Goal: Task Accomplishment & Management: Manage account settings

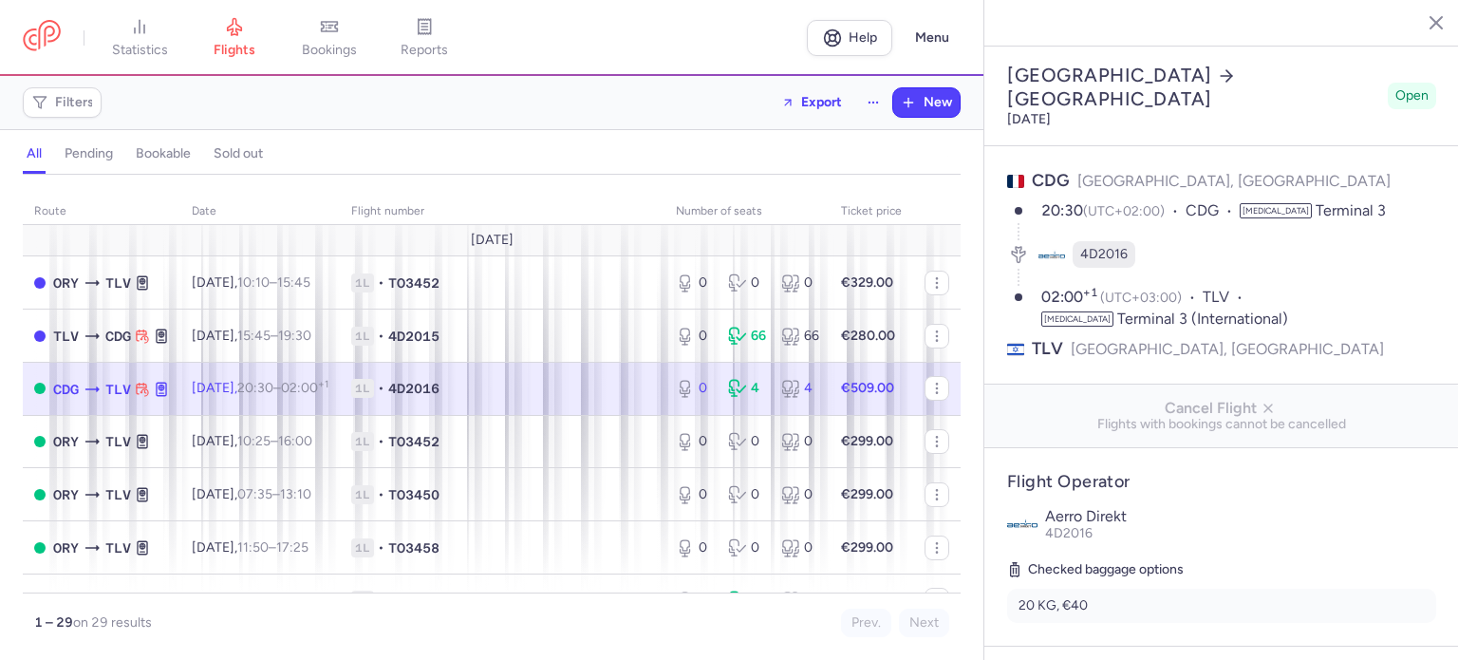
select select "hours"
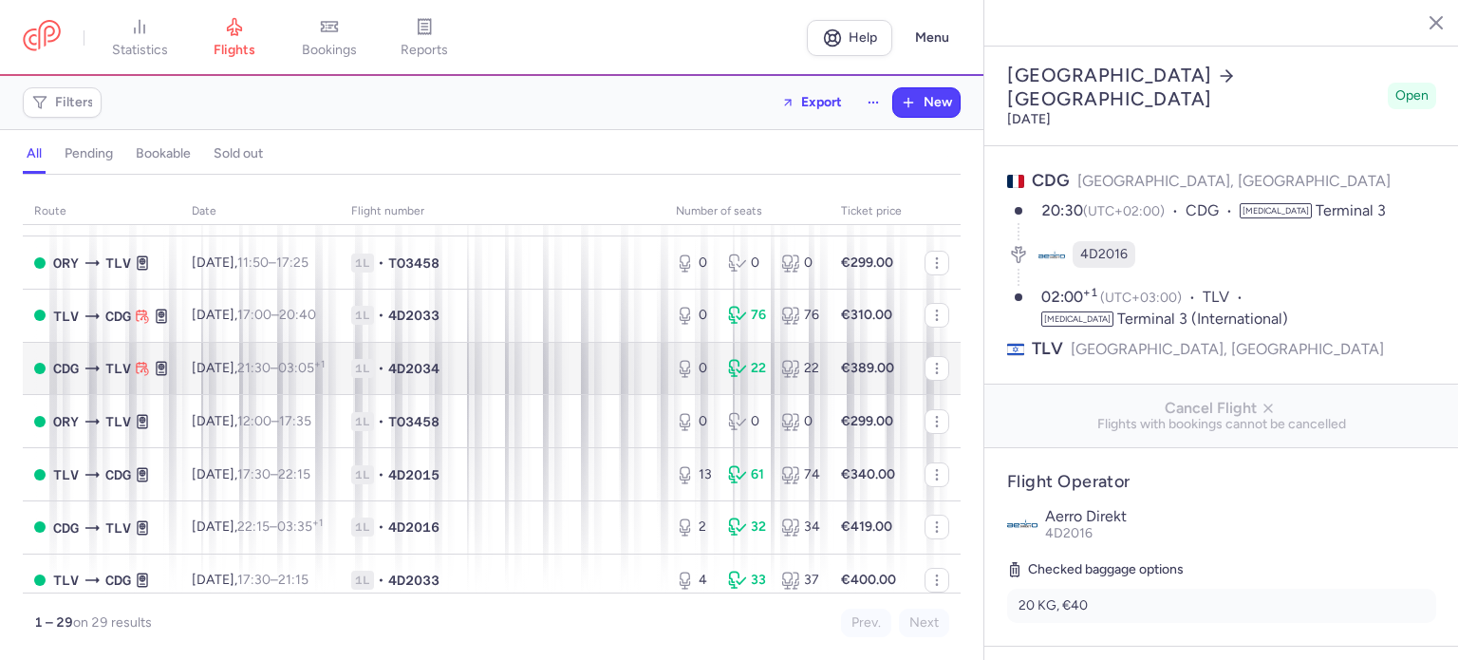
scroll to position [569, 0]
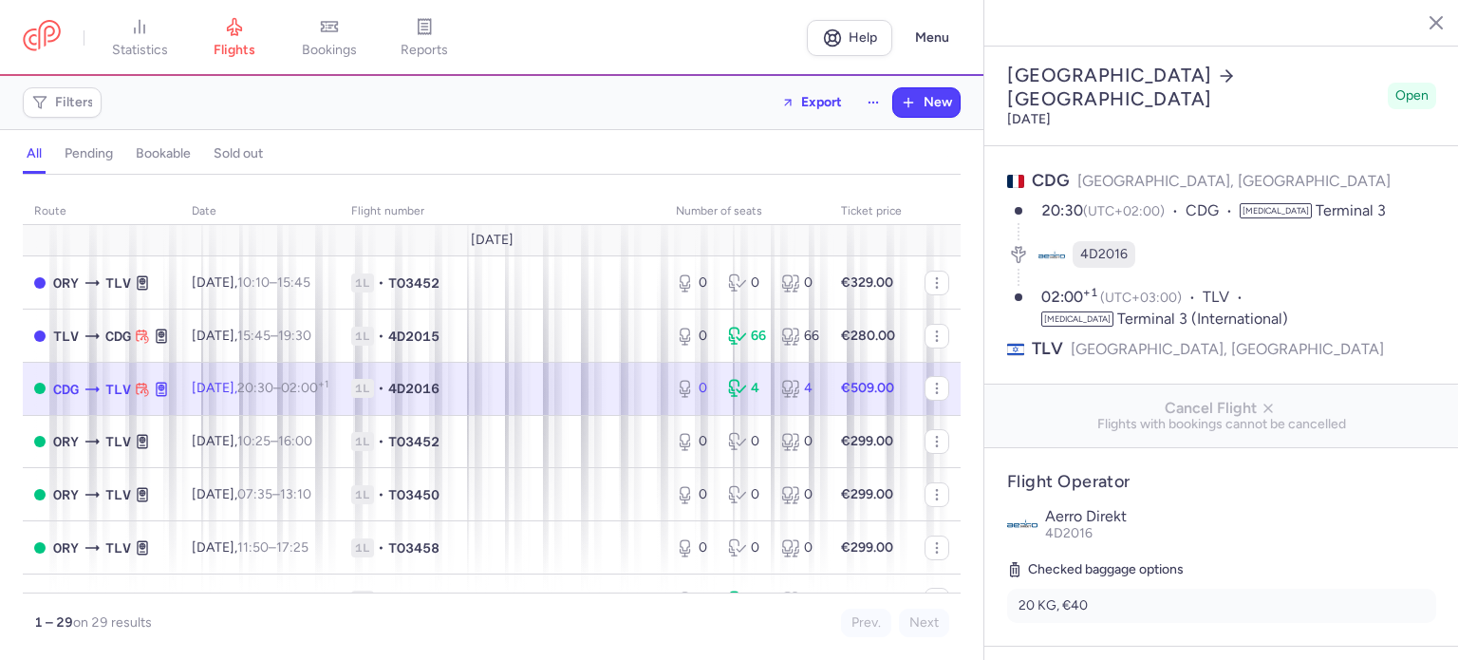
select select "hours"
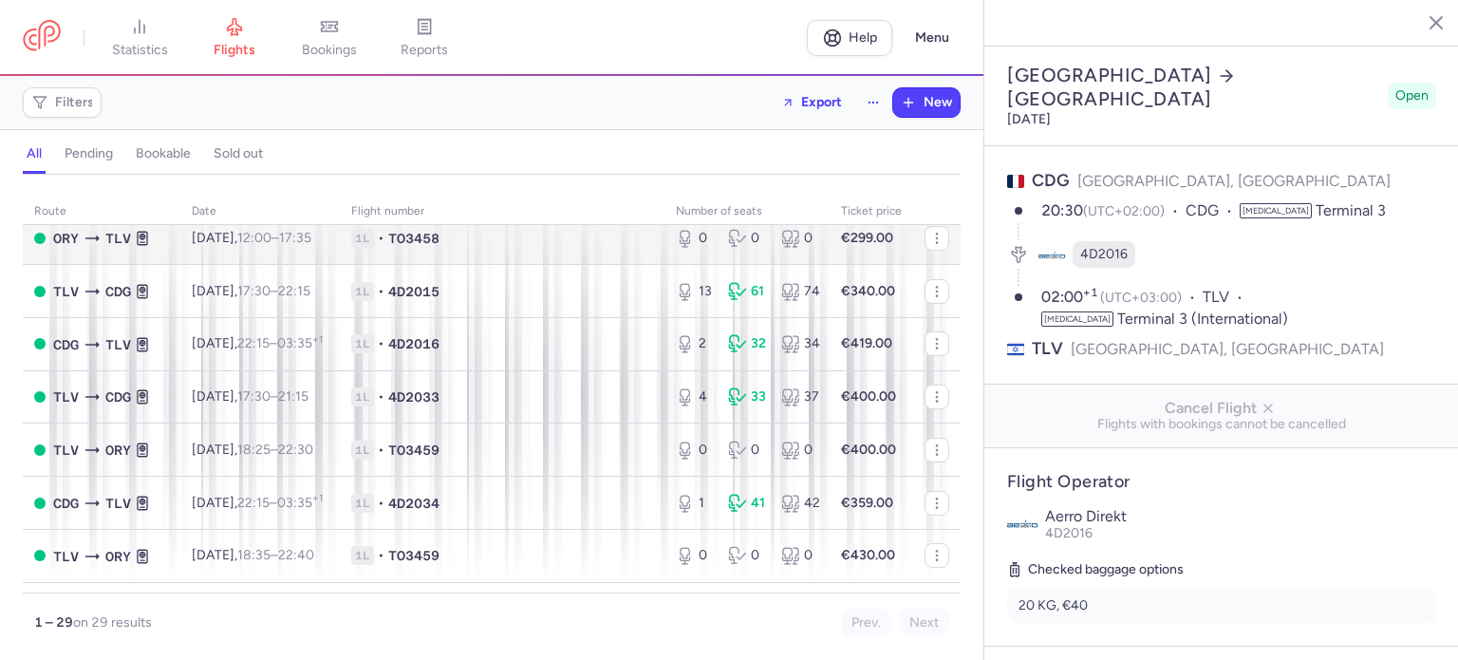
scroll to position [475, 0]
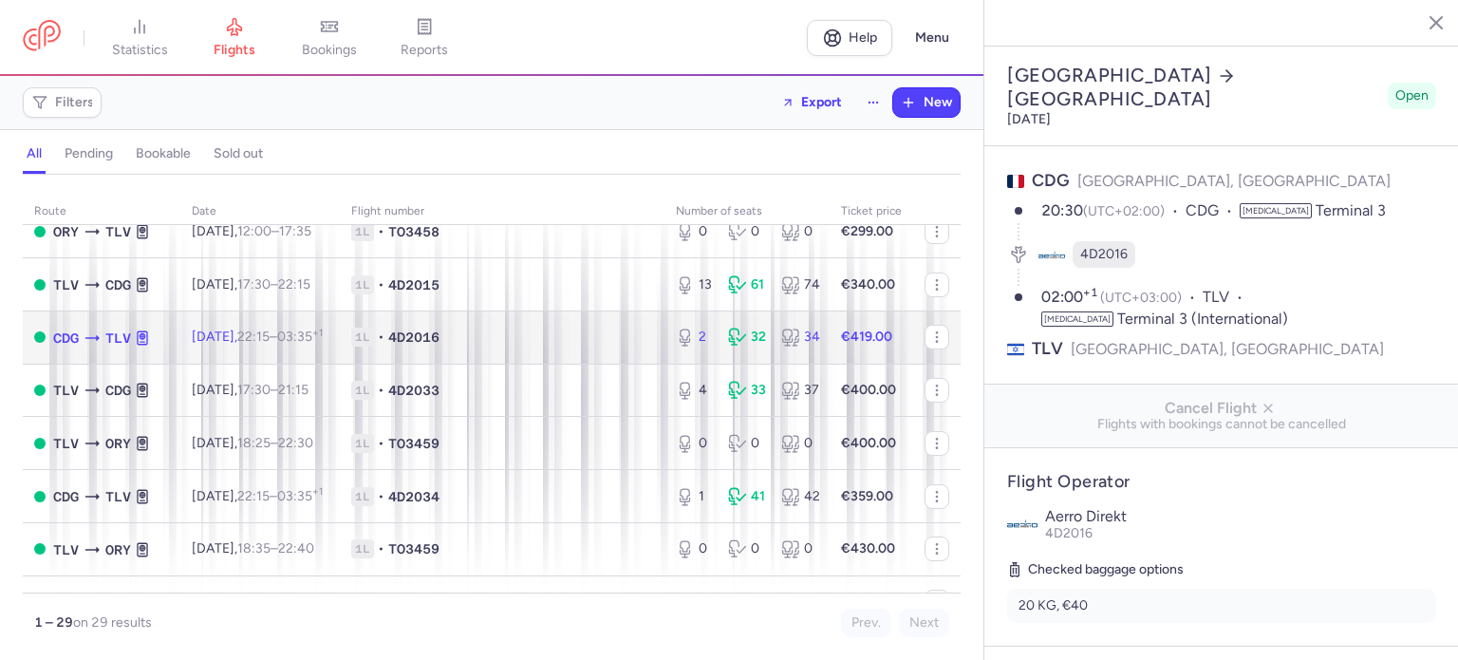
click at [557, 346] on span "1L • 4D2016" at bounding box center [502, 336] width 302 height 19
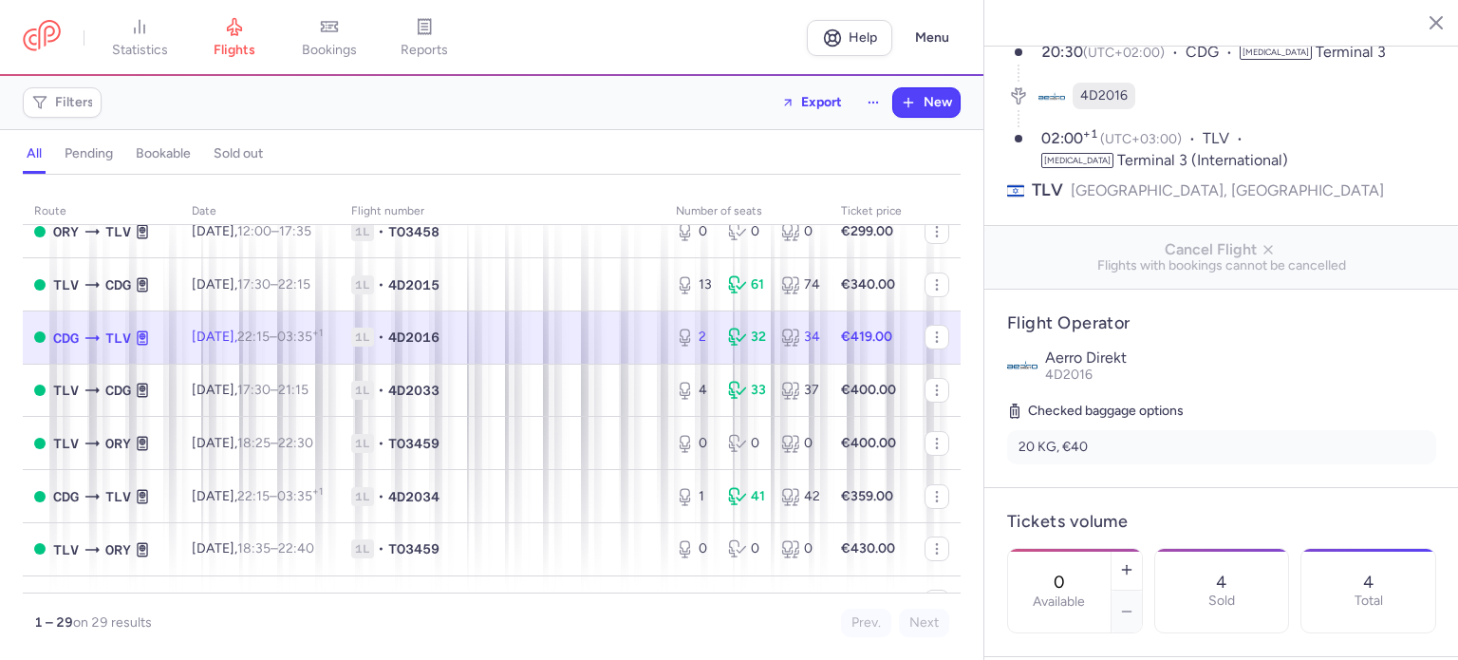
scroll to position [285, 0]
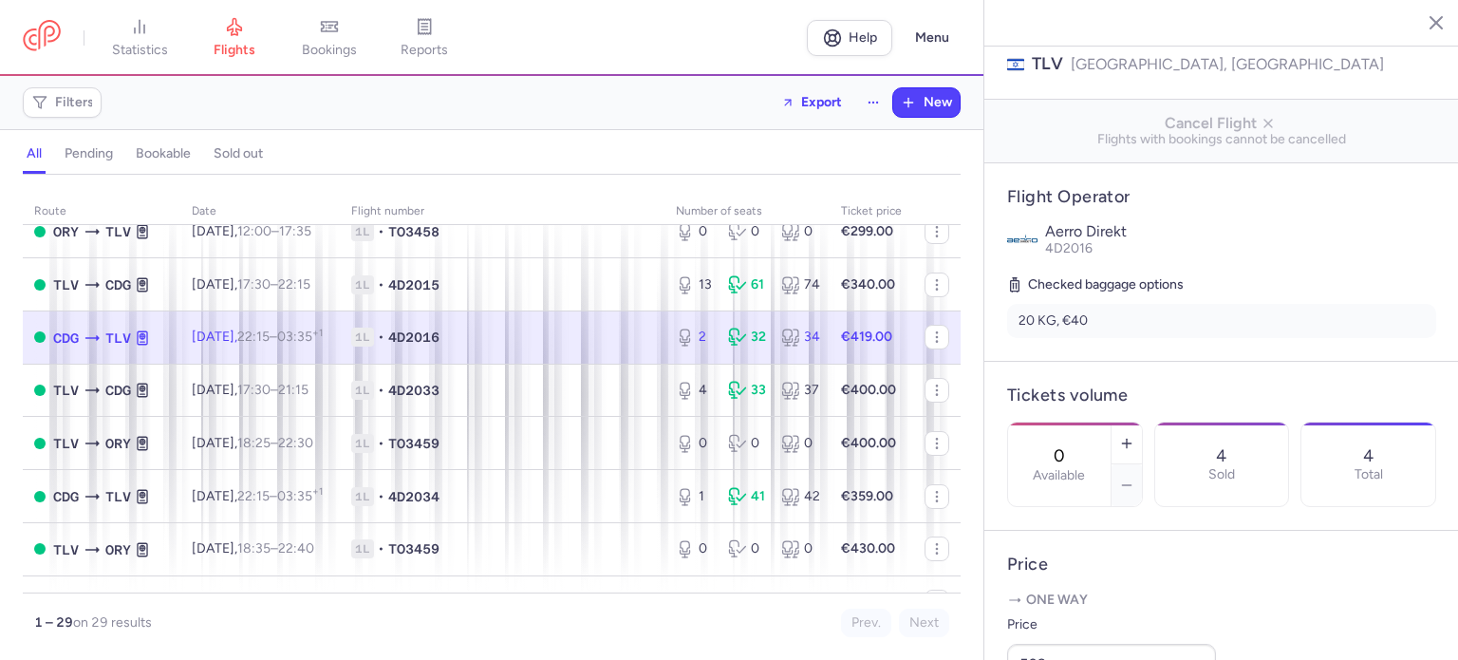
type input "2"
type input "12"
click at [1134, 477] on icon "button" at bounding box center [1126, 484] width 15 height 15
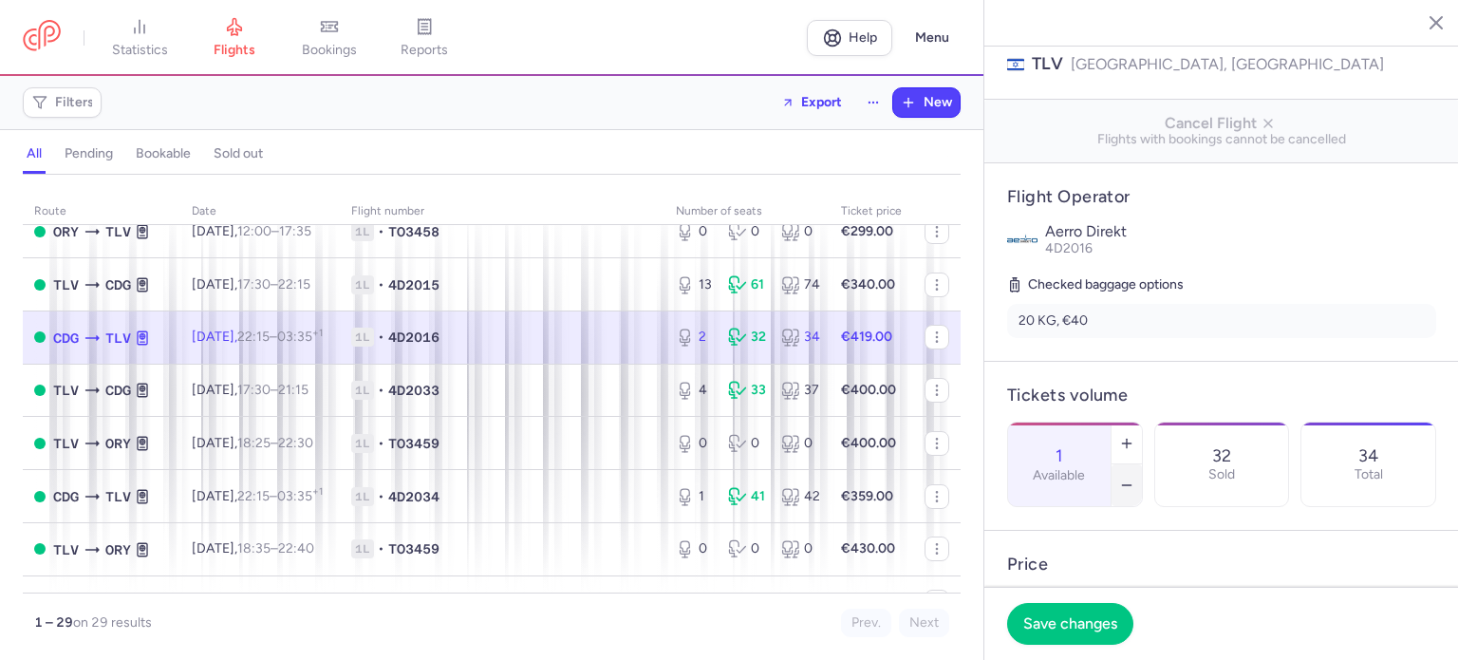
click at [1134, 477] on icon "button" at bounding box center [1126, 484] width 15 height 15
click at [1061, 621] on span "Save changes" at bounding box center [1070, 622] width 94 height 17
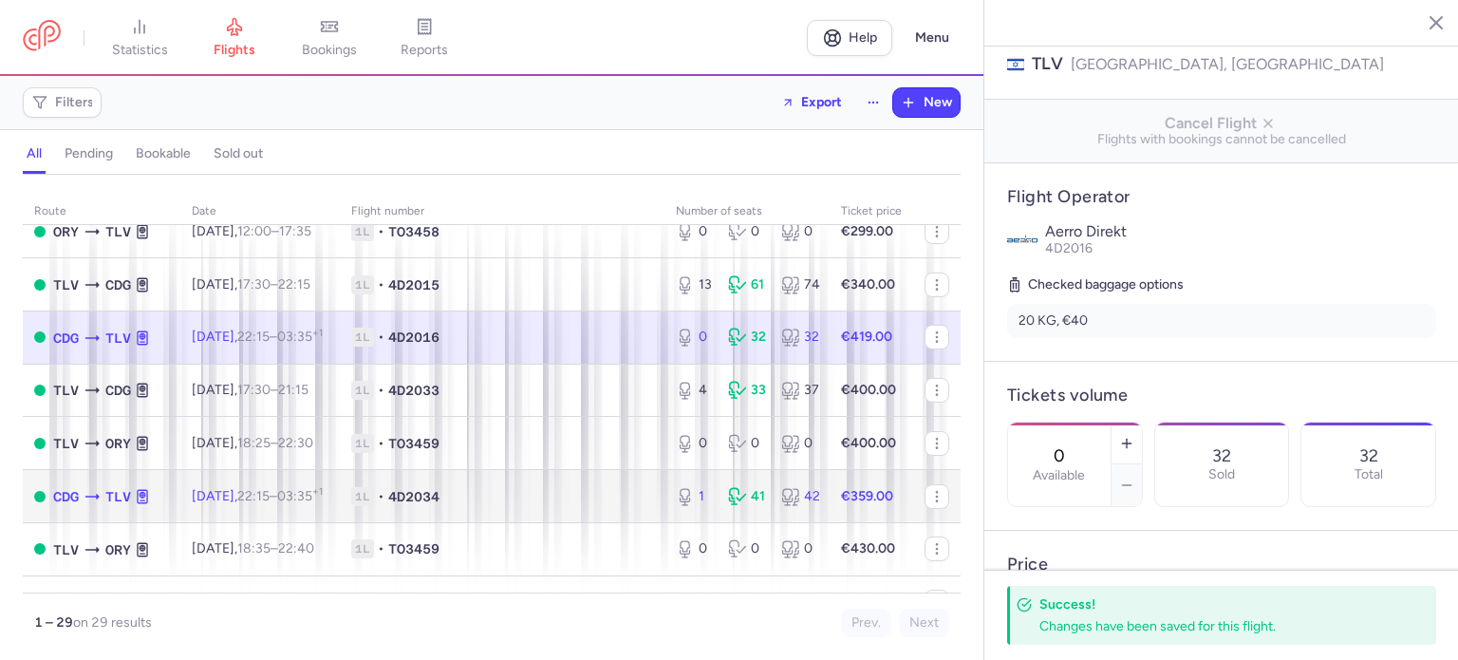
click at [542, 506] on span "1L • 4D2034" at bounding box center [502, 496] width 302 height 19
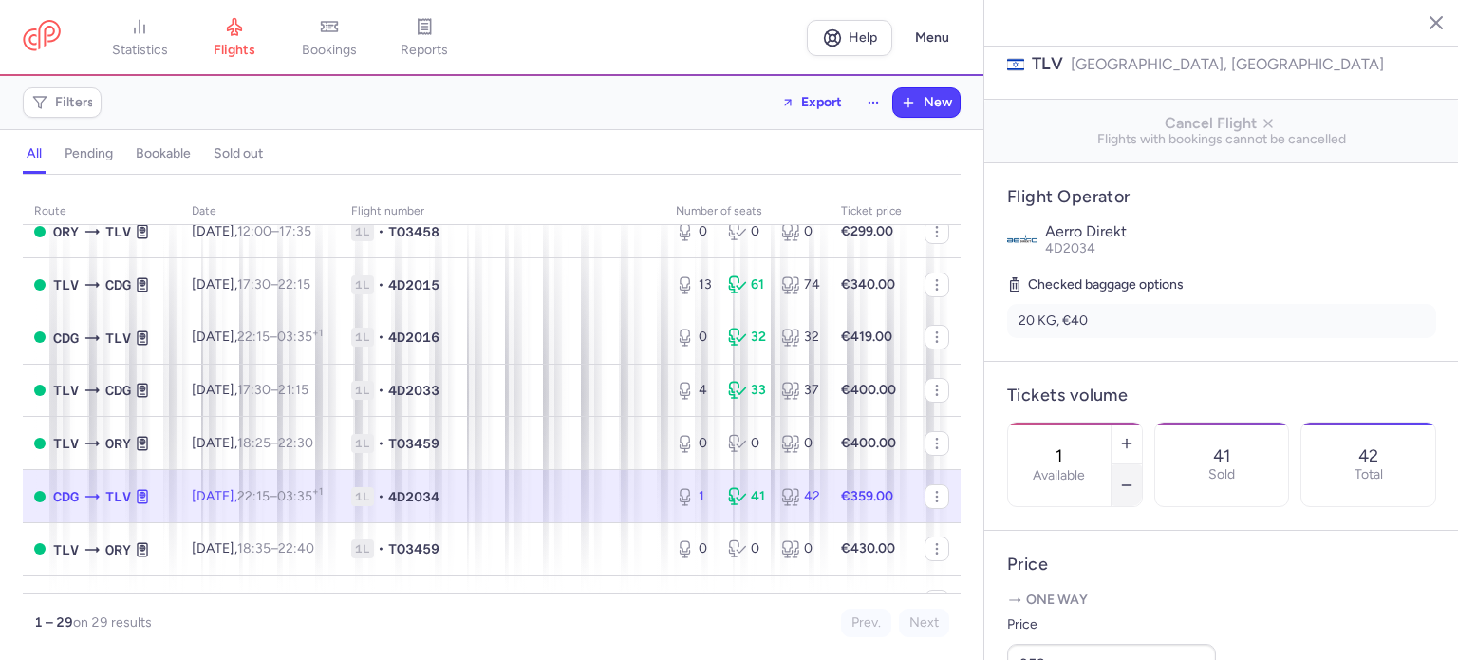
click at [1134, 477] on icon "button" at bounding box center [1126, 484] width 15 height 15
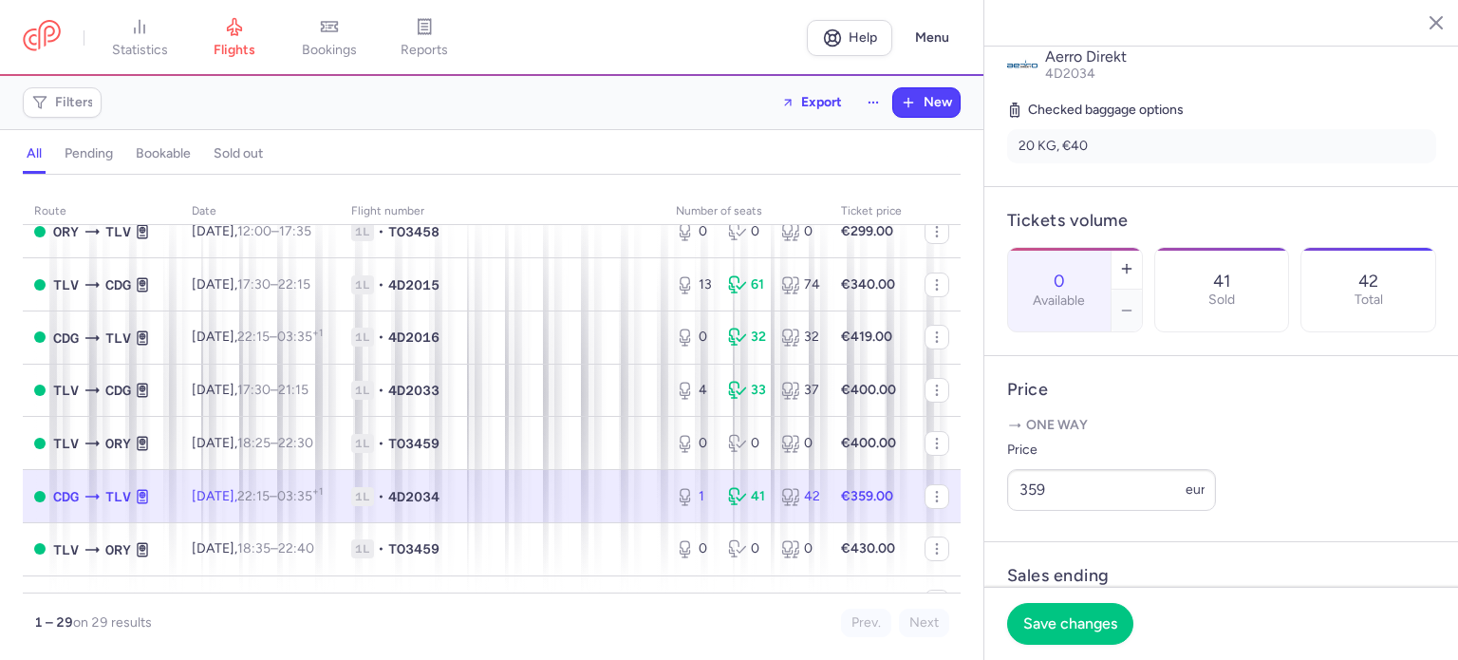
scroll to position [475, 0]
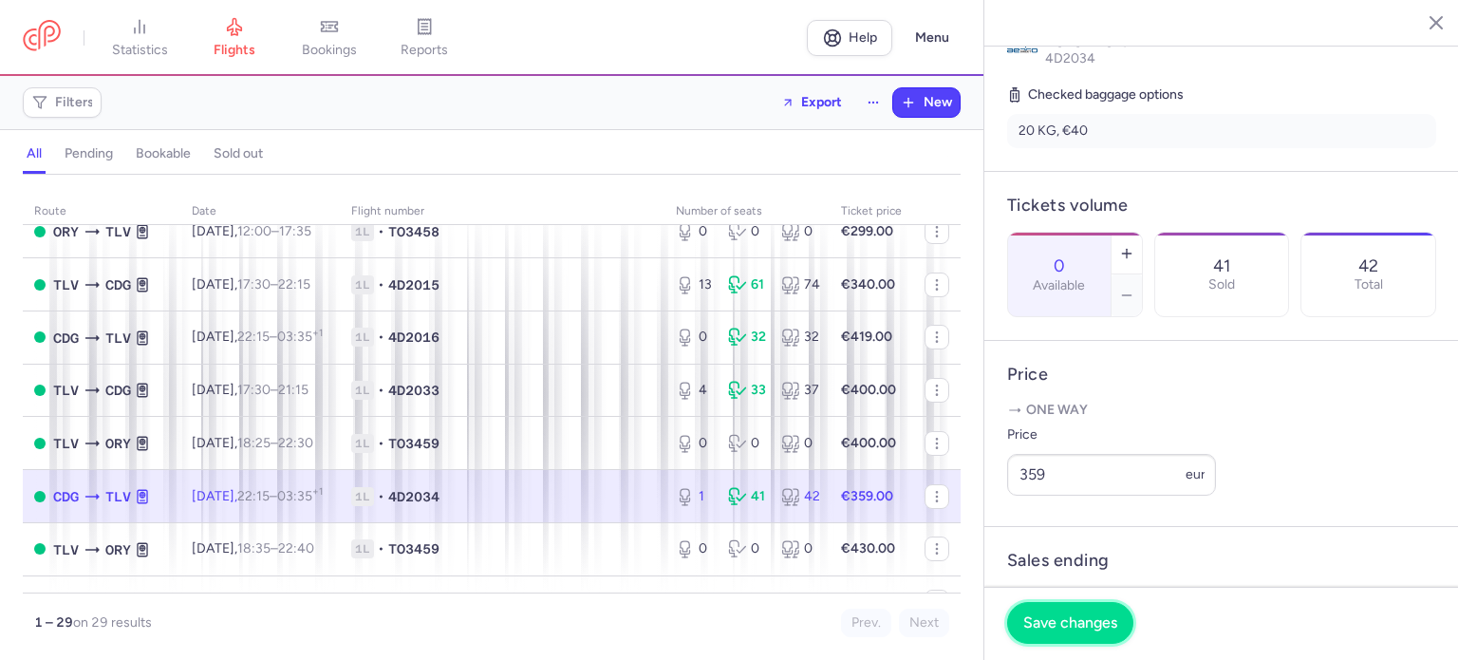
click at [1058, 629] on span "Save changes" at bounding box center [1070, 622] width 94 height 17
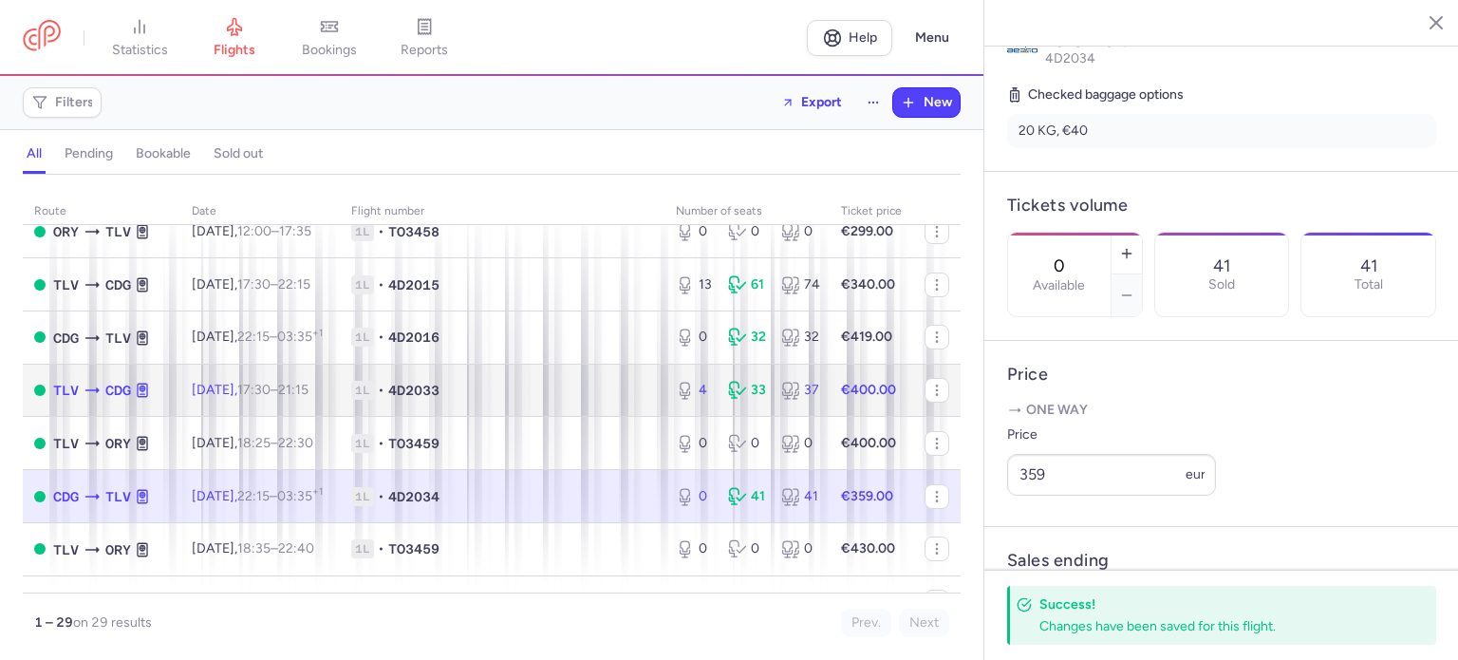
click at [569, 389] on td "1L • 4D2033" at bounding box center [502, 390] width 325 height 53
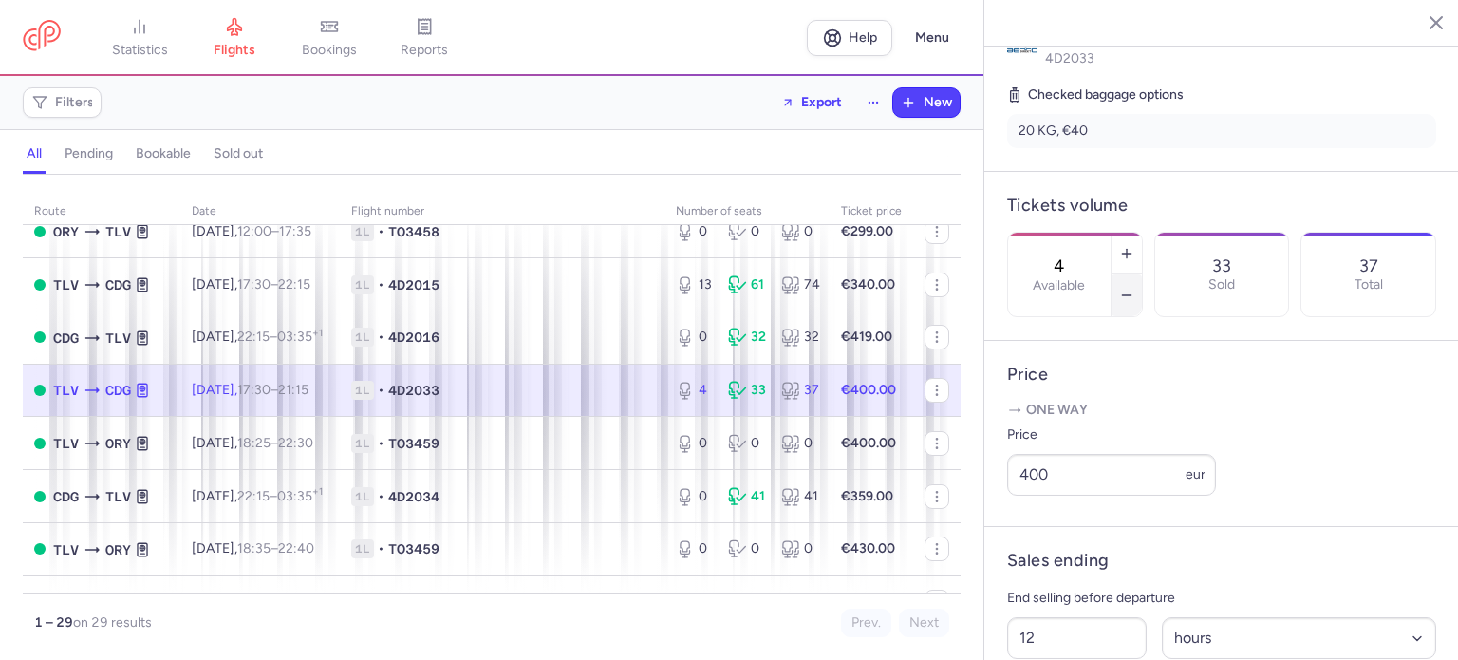
click at [1134, 288] on icon "button" at bounding box center [1126, 295] width 15 height 15
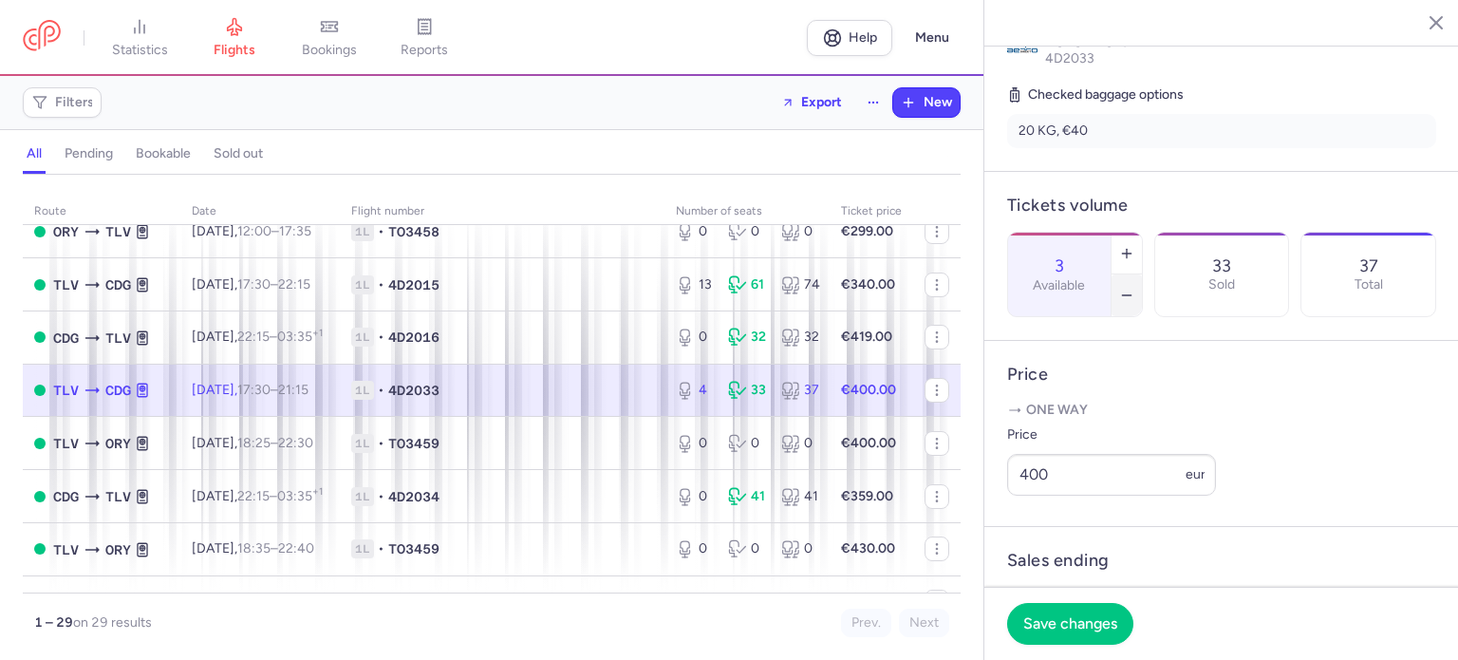
click at [1134, 288] on icon "button" at bounding box center [1126, 295] width 15 height 15
click at [1057, 616] on span "Save changes" at bounding box center [1070, 622] width 94 height 17
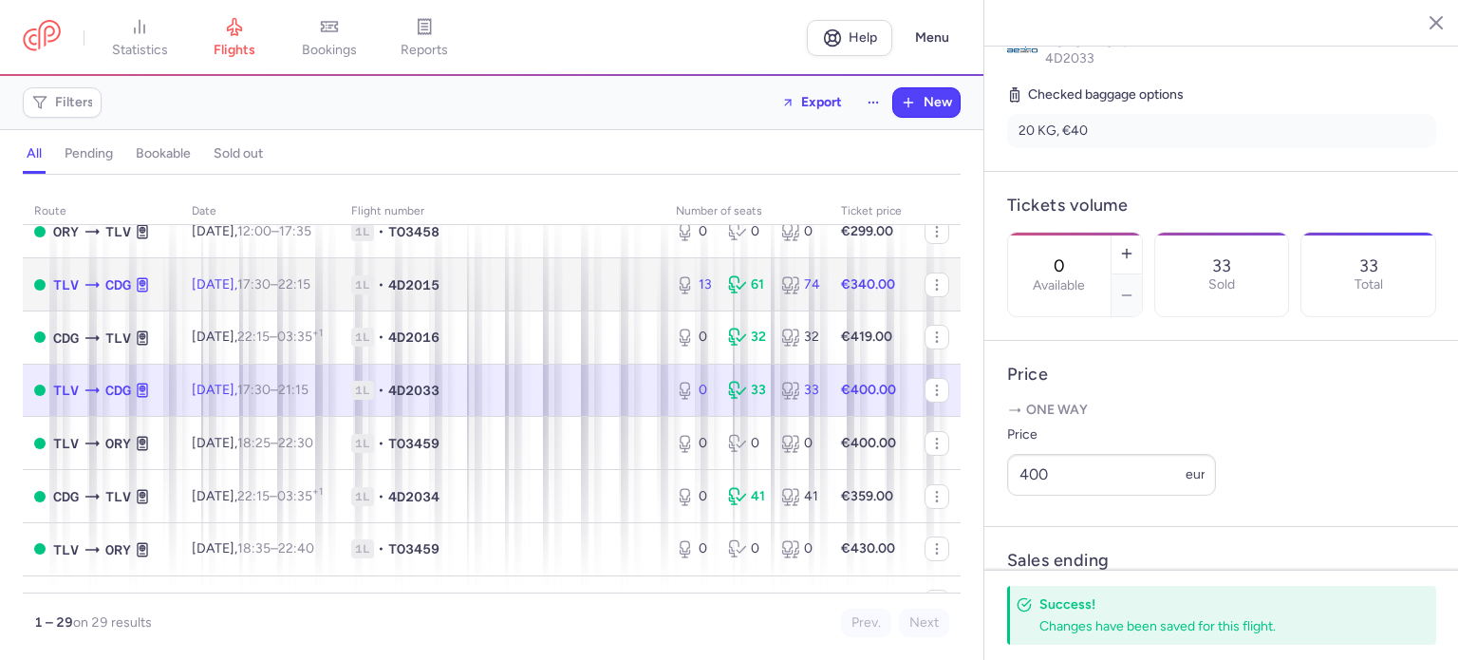
click at [544, 278] on td "1L • 4D2015" at bounding box center [502, 284] width 325 height 53
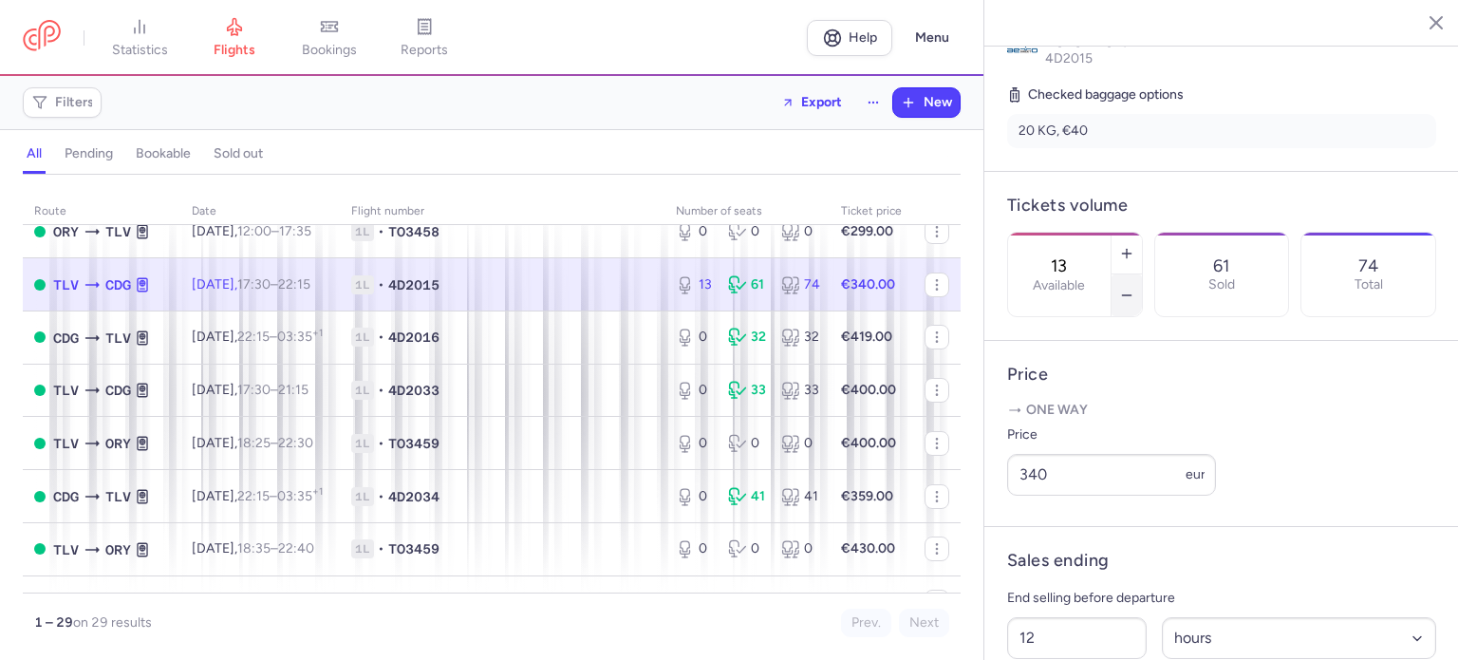
click at [1134, 288] on icon "button" at bounding box center [1126, 295] width 15 height 15
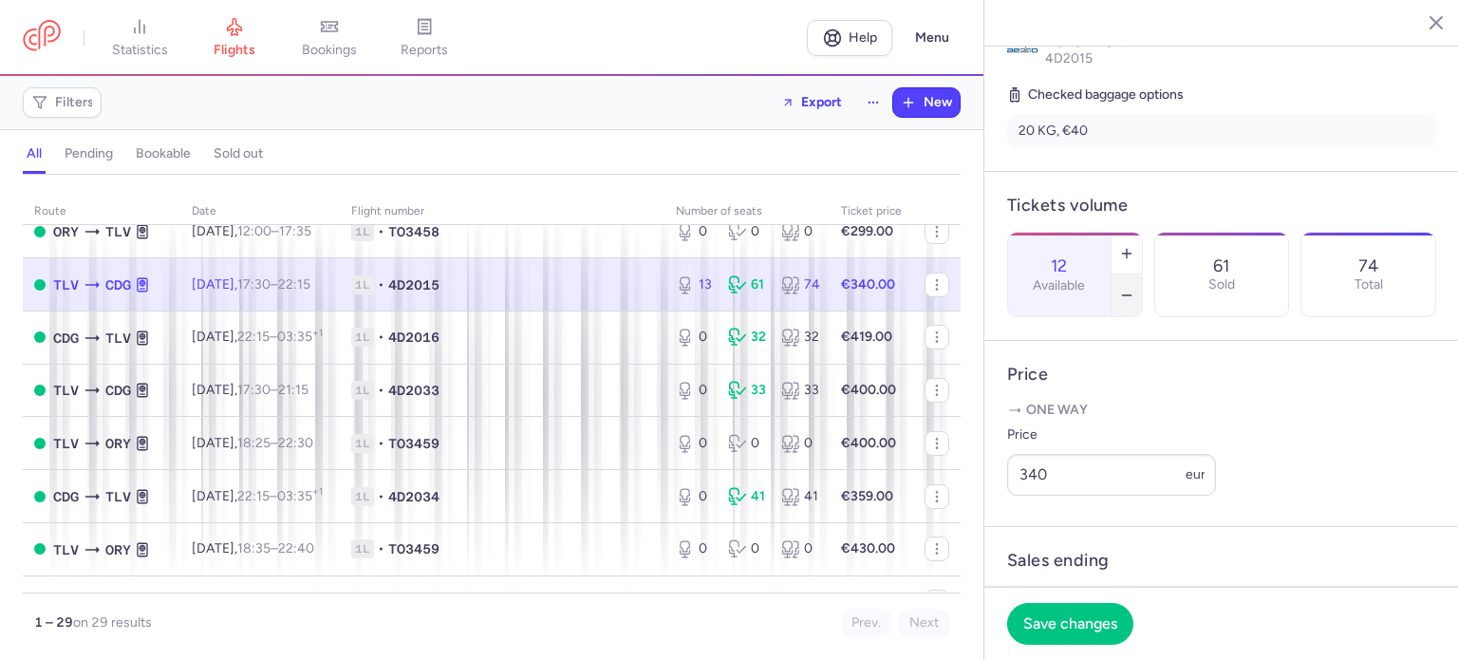
click at [1134, 288] on icon "button" at bounding box center [1126, 295] width 15 height 15
type input "8"
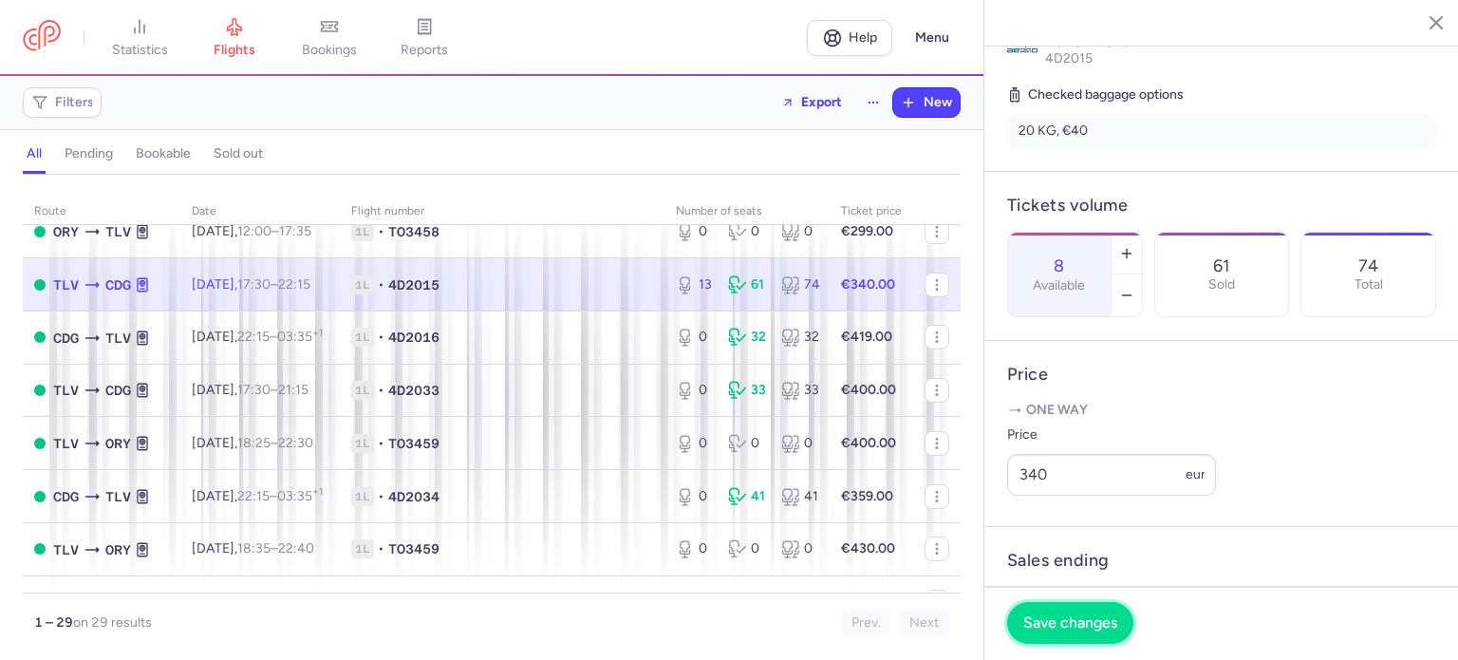
click at [1073, 622] on span "Save changes" at bounding box center [1070, 622] width 94 height 17
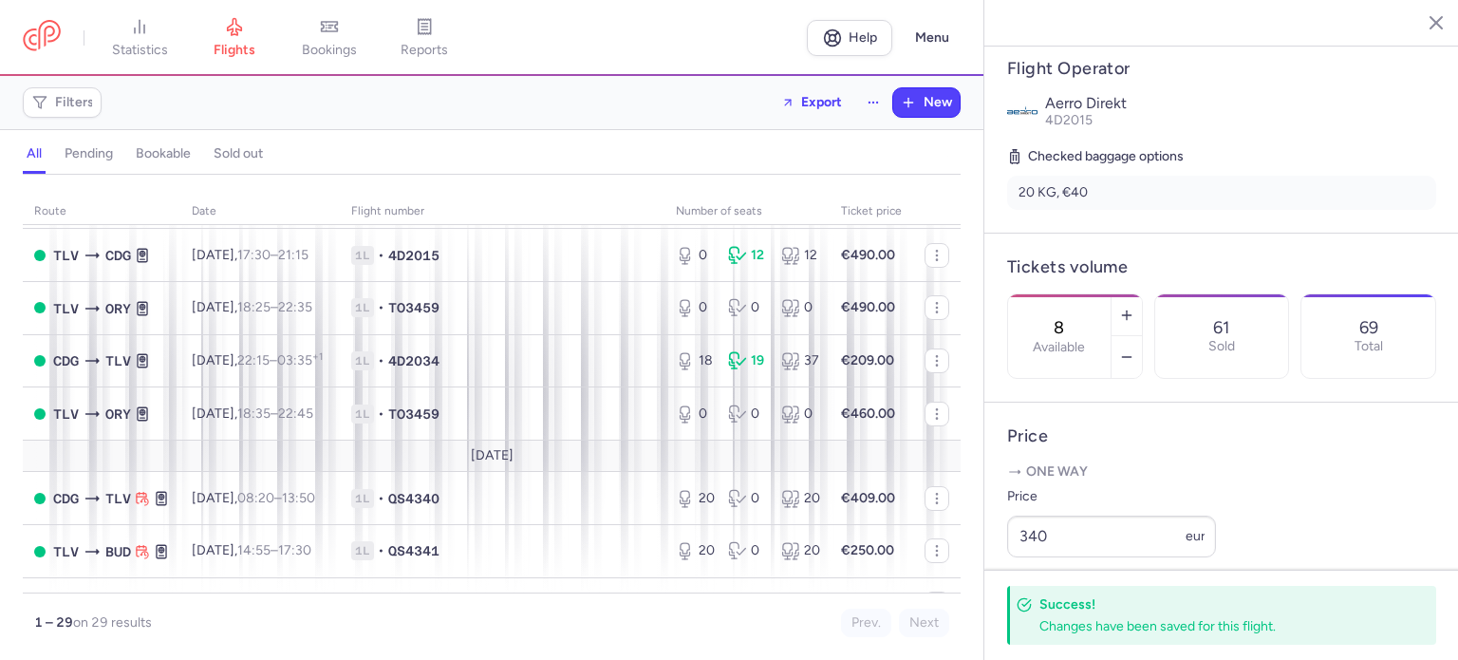
scroll to position [380, 0]
